Goal: Information Seeking & Learning: Learn about a topic

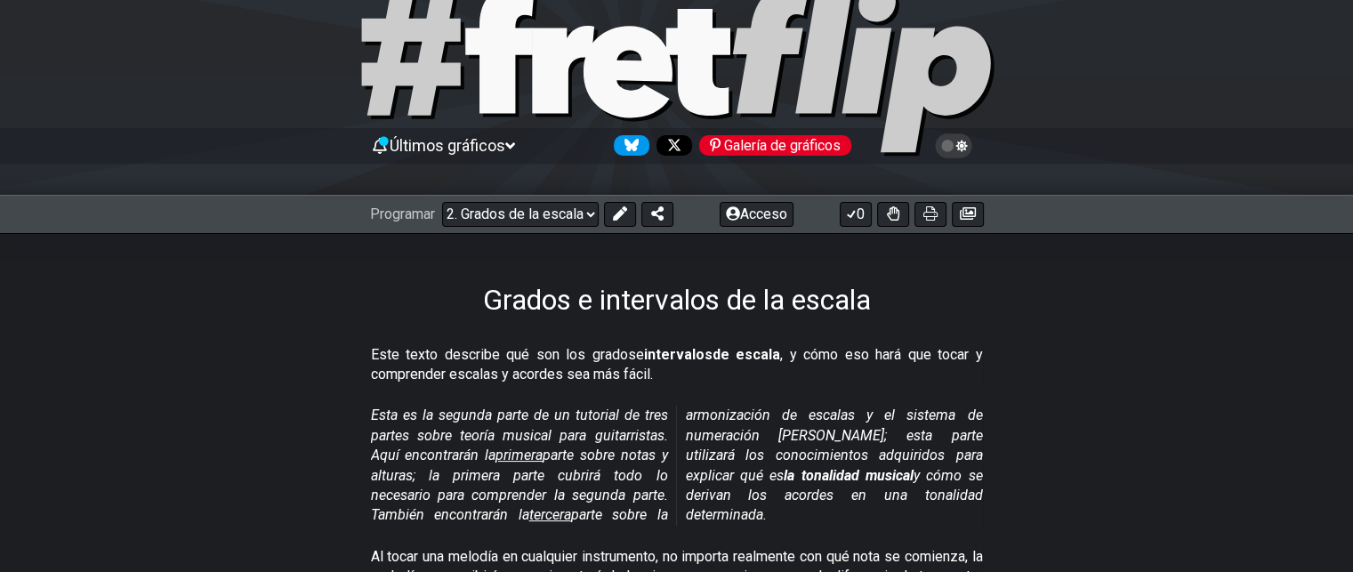
scroll to position [89, 0]
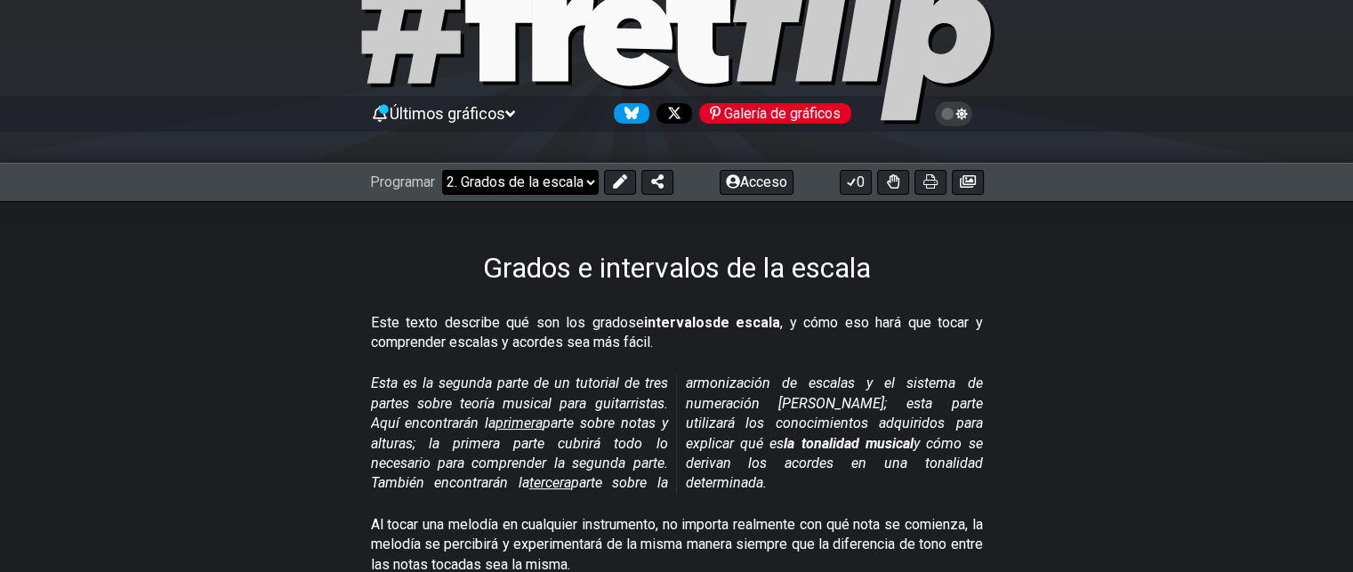
click at [591, 182] on select "¡Bienvenido a #fretflip! Preajuste inicial Preajuste personalizado Pentatónica …" at bounding box center [520, 182] width 157 height 25
click at [443, 170] on select "¡Bienvenido a #fretflip! Preajuste inicial Preajuste personalizado Pentatónica …" at bounding box center [520, 182] width 157 height 25
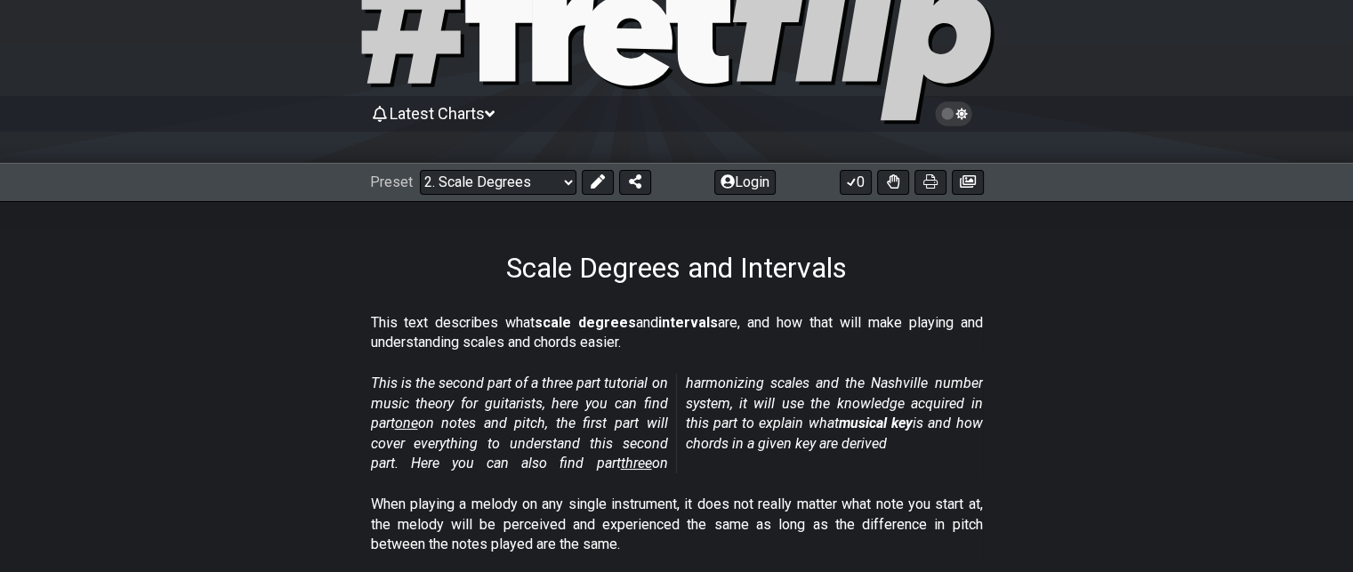
select select "/the-caged-system"
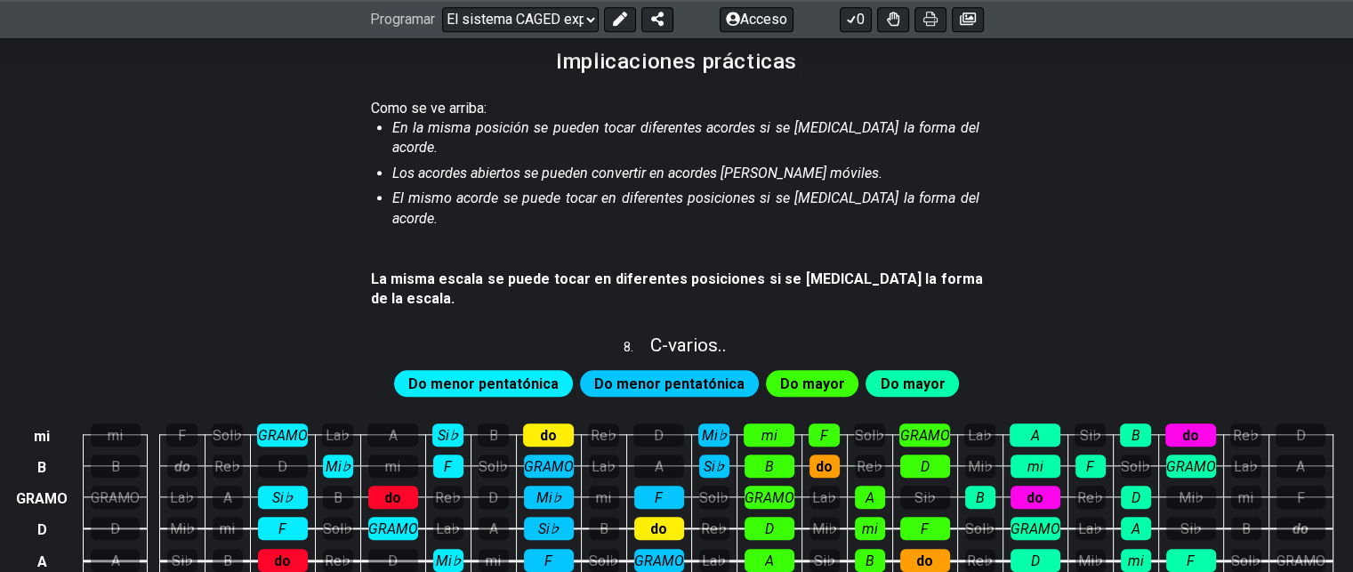
scroll to position [1869, 0]
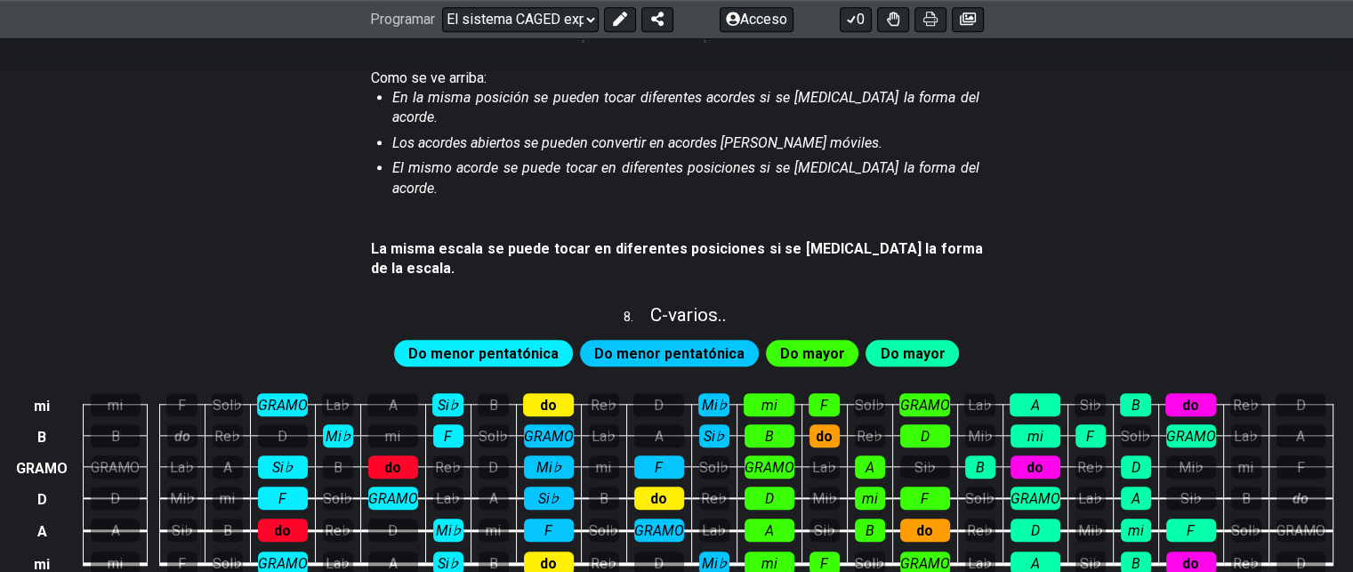
click at [480, 345] on font "Do menor pentatónica" at bounding box center [483, 353] width 150 height 17
click at [385, 456] on div "do" at bounding box center [393, 467] width 50 height 23
click at [392, 459] on font "do" at bounding box center [393, 467] width 16 height 17
click at [400, 428] on font "mi" at bounding box center [393, 436] width 16 height 17
click at [400, 428] on font "mi" at bounding box center [392, 436] width 15 height 17
